Goal: Check status: Check status

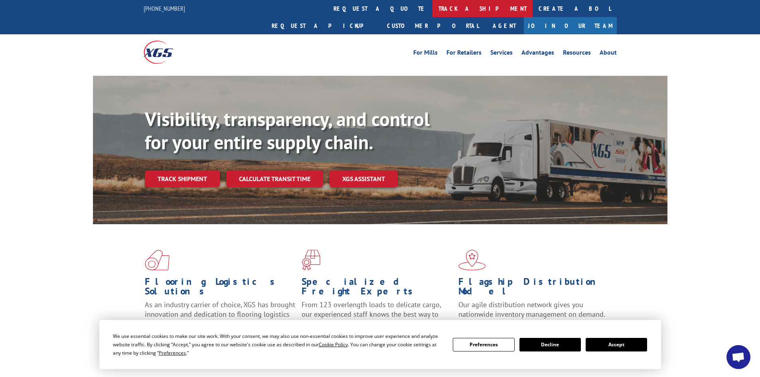
click at [433, 12] on link "track a shipment" at bounding box center [483, 8] width 100 height 17
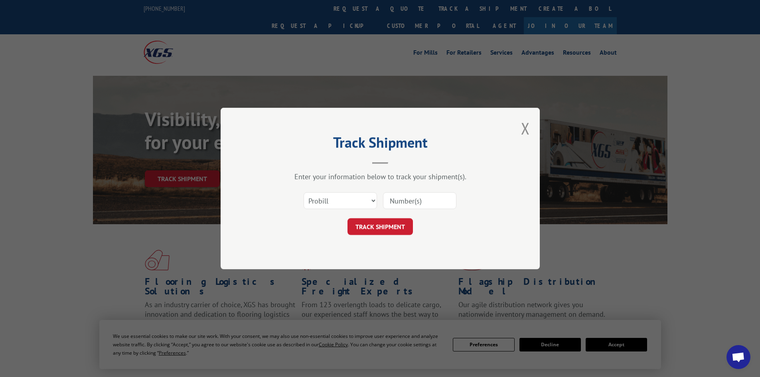
click at [409, 197] on input at bounding box center [419, 200] width 73 height 17
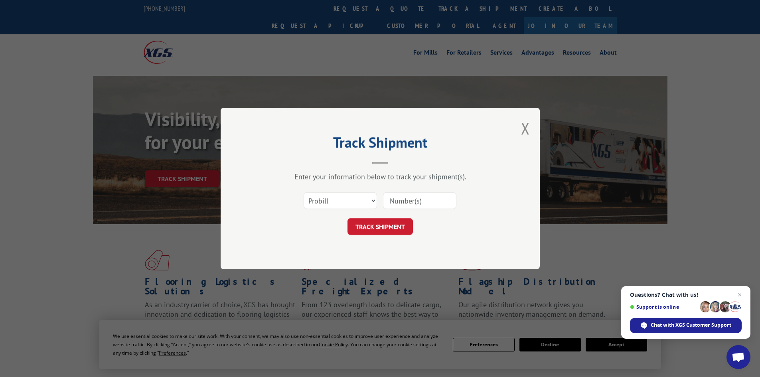
paste input "17228102"
type input "17228102"
click at [381, 228] on button "TRACK SHIPMENT" at bounding box center [380, 226] width 65 height 17
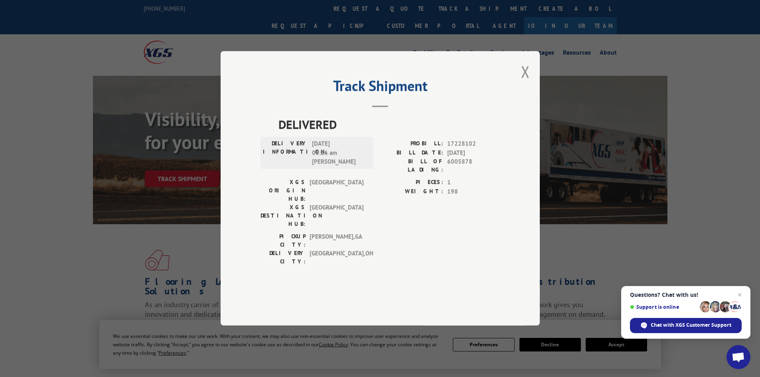
drag, startPoint x: 521, startPoint y: 93, endPoint x: 455, endPoint y: 65, distance: 71.3
click at [521, 91] on div "Track Shipment DELIVERED DELIVERY INFORMATION: [DATE] 08:26 am [PERSON_NAME]: 1…" at bounding box center [380, 188] width 319 height 275
click at [525, 82] on button "Close modal" at bounding box center [525, 71] width 9 height 21
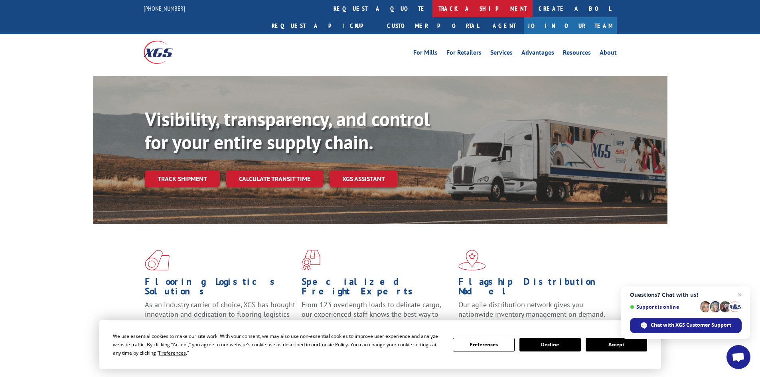
click at [433, 11] on link "track a shipment" at bounding box center [483, 8] width 100 height 17
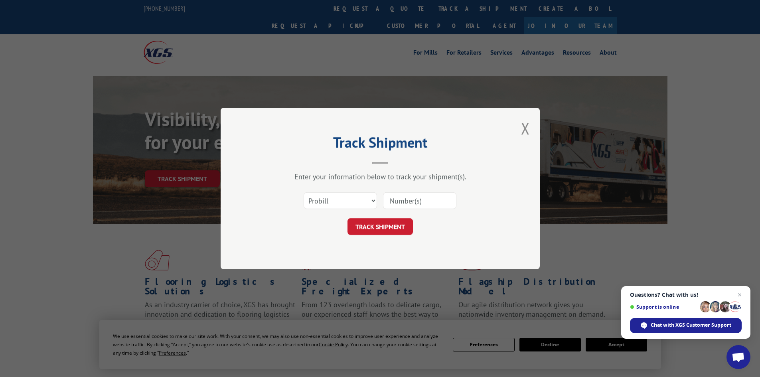
click at [392, 199] on input at bounding box center [419, 200] width 73 height 17
paste input "17341953"
type input "17341953"
drag, startPoint x: 402, startPoint y: 228, endPoint x: 402, endPoint y: 221, distance: 6.8
click at [402, 225] on button "TRACK SHIPMENT" at bounding box center [380, 226] width 65 height 17
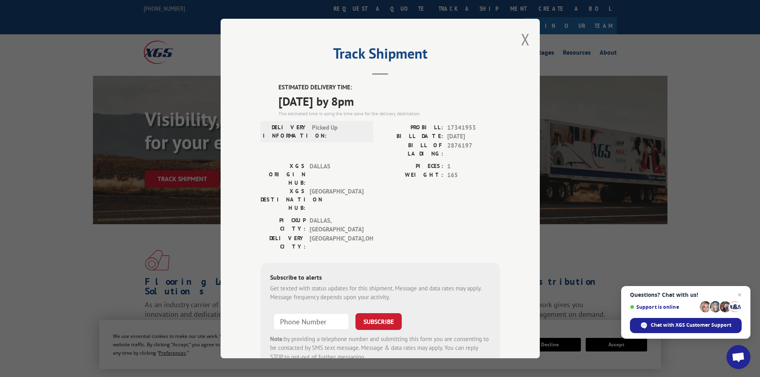
click at [517, 39] on div "Track Shipment ESTIMATED DELIVERY TIME: [DATE] by 8pm The estimated time is usi…" at bounding box center [380, 189] width 319 height 340
click at [521, 42] on button "Close modal" at bounding box center [525, 39] width 9 height 21
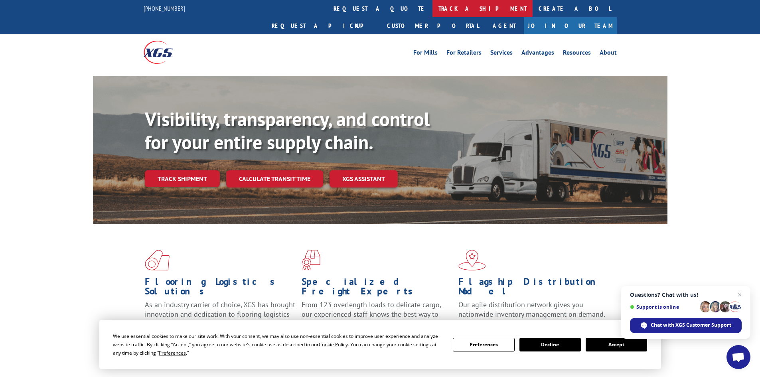
click at [433, 3] on link "track a shipment" at bounding box center [483, 8] width 100 height 17
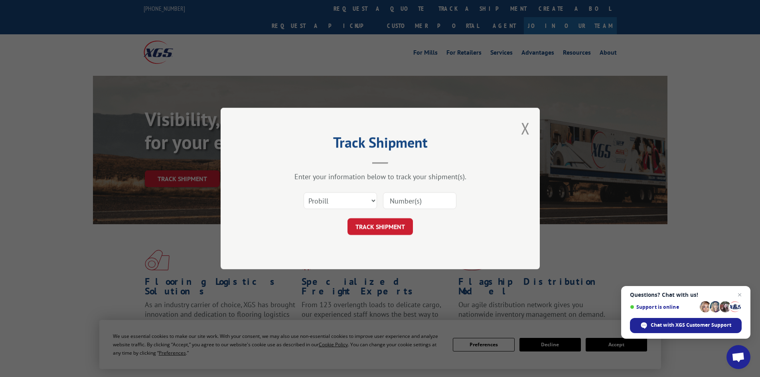
paste input "1Z55WE260343339127"
type input "1"
click at [408, 199] on input at bounding box center [419, 200] width 73 height 17
paste input "17341953"
type input "17341953"
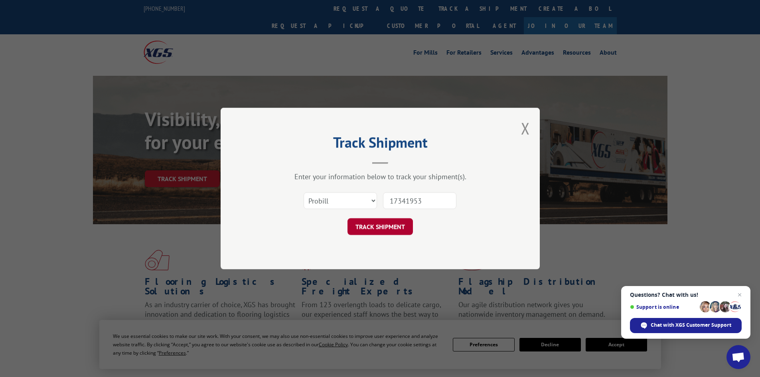
click at [390, 227] on button "TRACK SHIPMENT" at bounding box center [380, 226] width 65 height 17
